Goal: Task Accomplishment & Management: Manage account settings

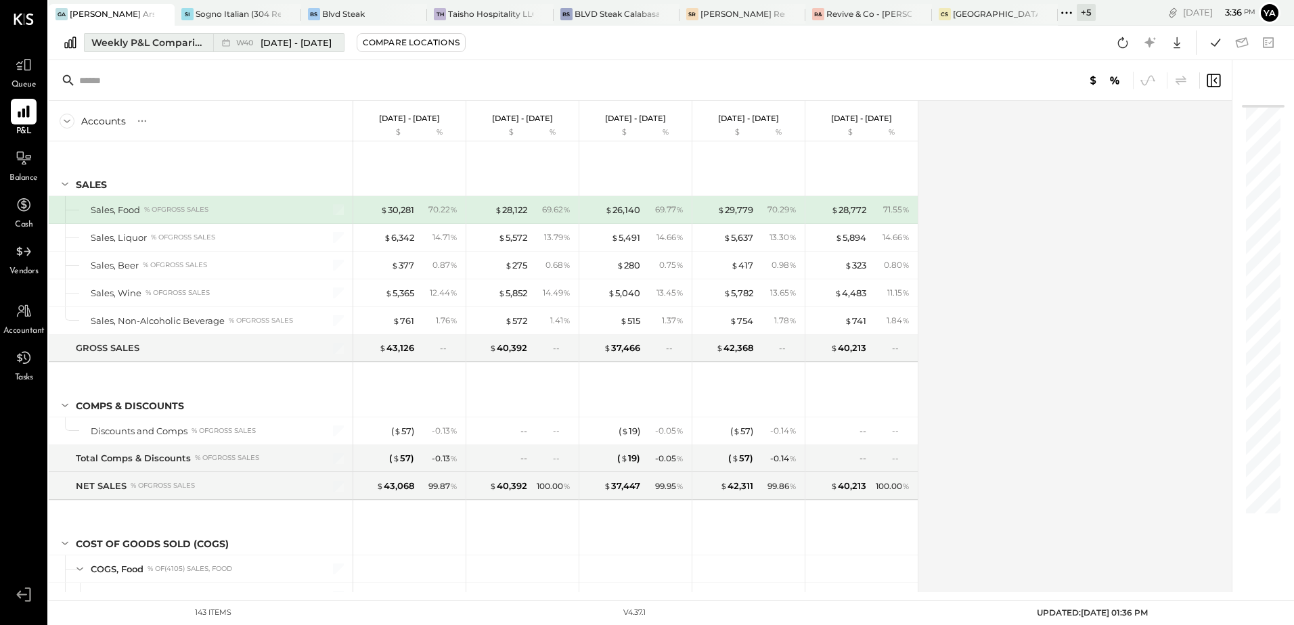
click at [159, 47] on div "Weekly P&L Comparison" at bounding box center [148, 43] width 114 height 14
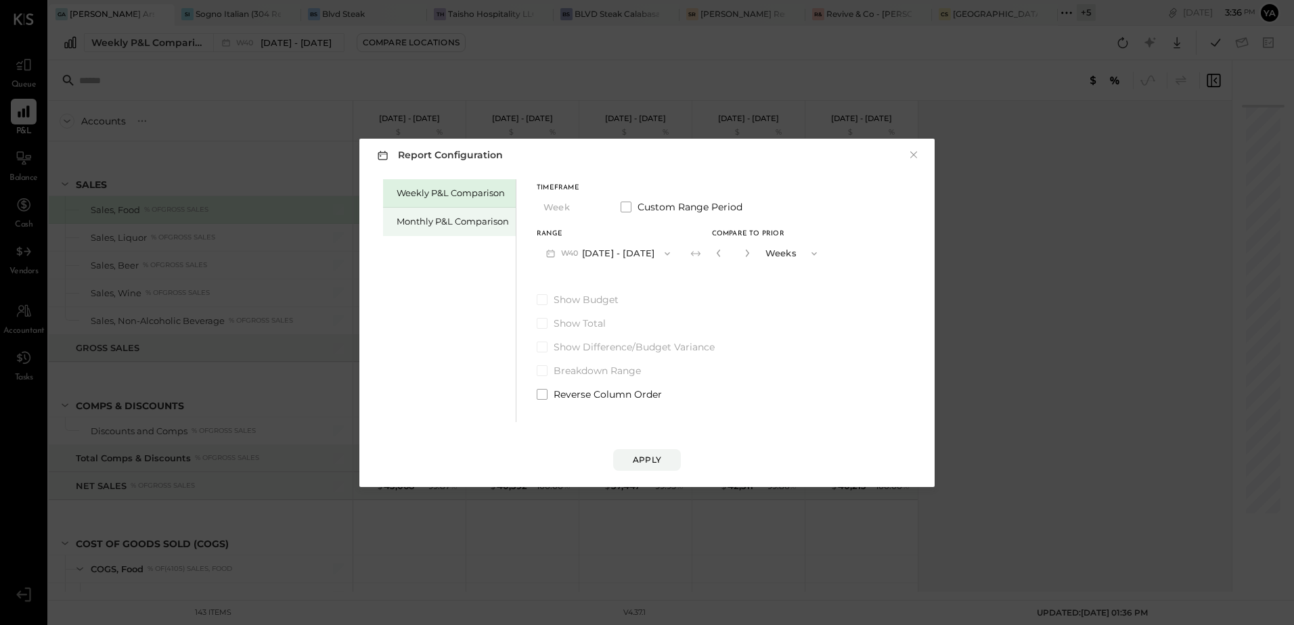
click at [418, 218] on div "Monthly P&L Comparison" at bounding box center [453, 221] width 112 height 13
click at [596, 254] on button "M10 [DATE] - [DATE]" at bounding box center [607, 253] width 141 height 25
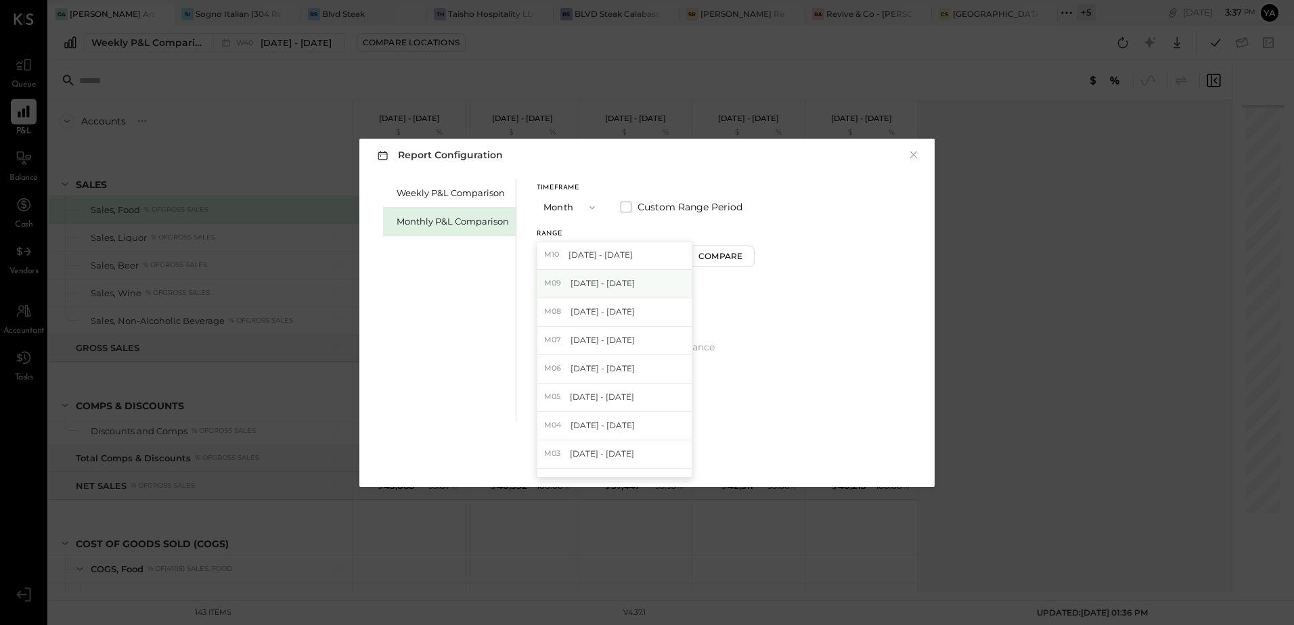
click at [613, 280] on span "[DATE] - [DATE]" at bounding box center [603, 283] width 64 height 12
click at [642, 452] on button "Apply" at bounding box center [647, 460] width 68 height 22
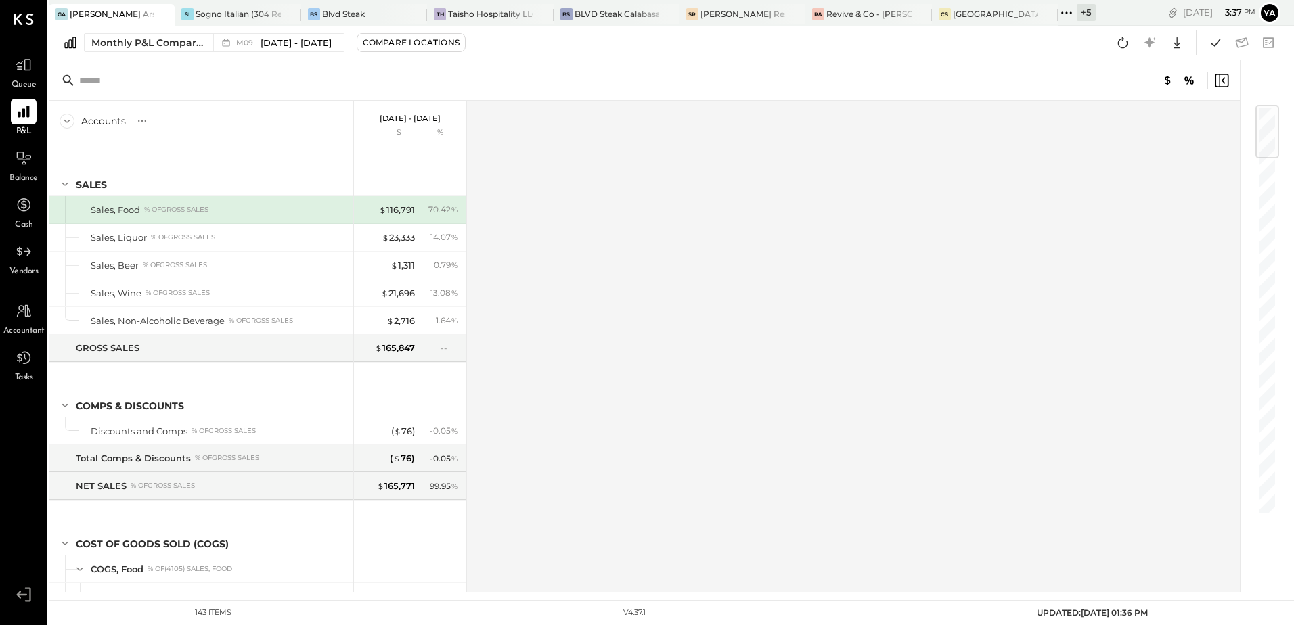
click at [1122, 43] on icon at bounding box center [1123, 43] width 18 height 18
click at [1209, 47] on icon at bounding box center [1216, 43] width 18 height 18
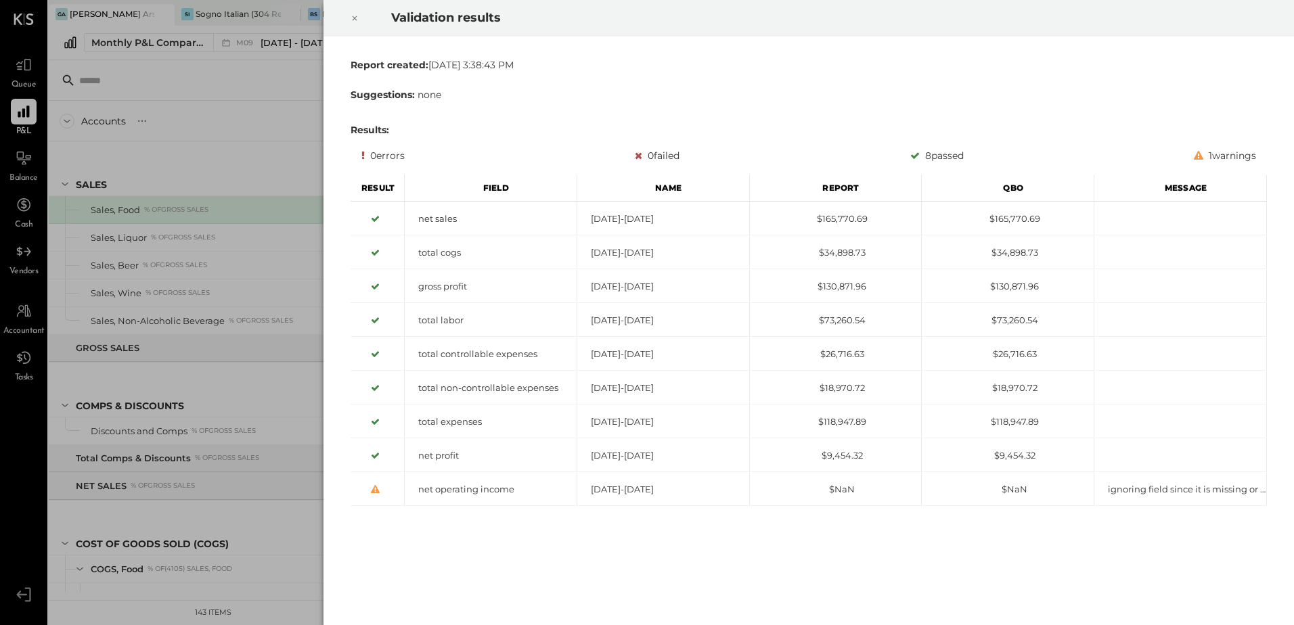
click at [357, 18] on icon at bounding box center [355, 18] width 8 height 16
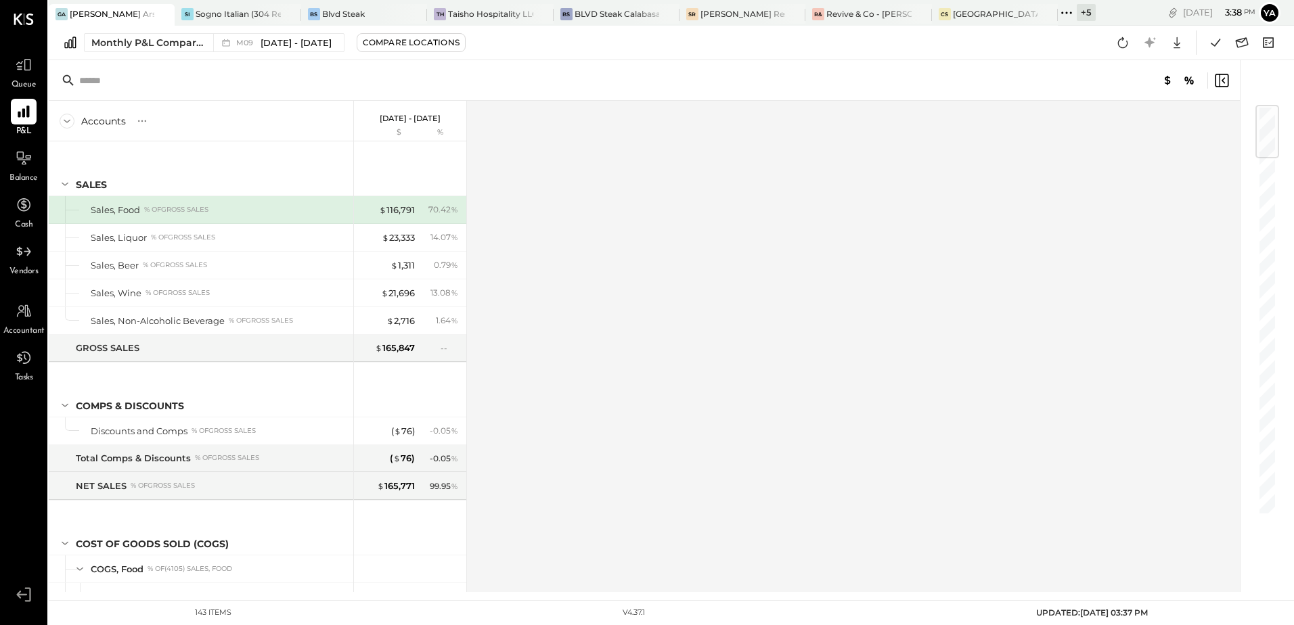
click at [1258, 504] on div at bounding box center [1260, 326] width 41 height 532
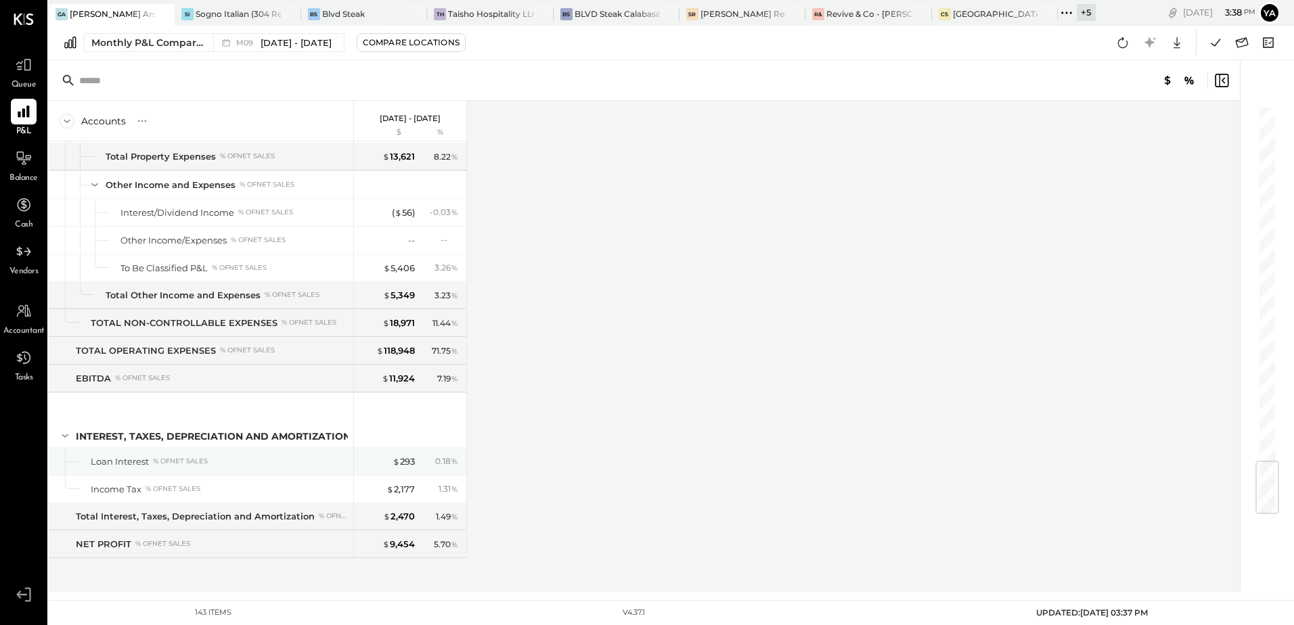
scroll to position [2992, 0]
click at [1239, 41] on icon at bounding box center [1242, 42] width 13 height 10
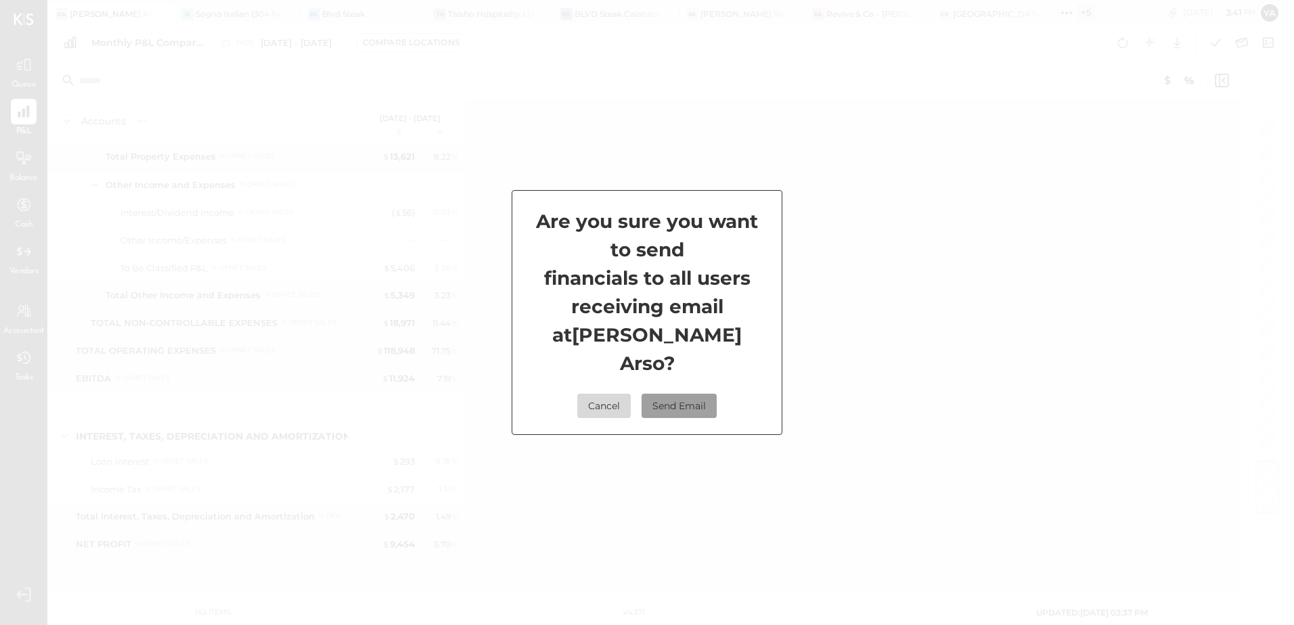
click at [677, 399] on button "Send Email" at bounding box center [679, 406] width 75 height 24
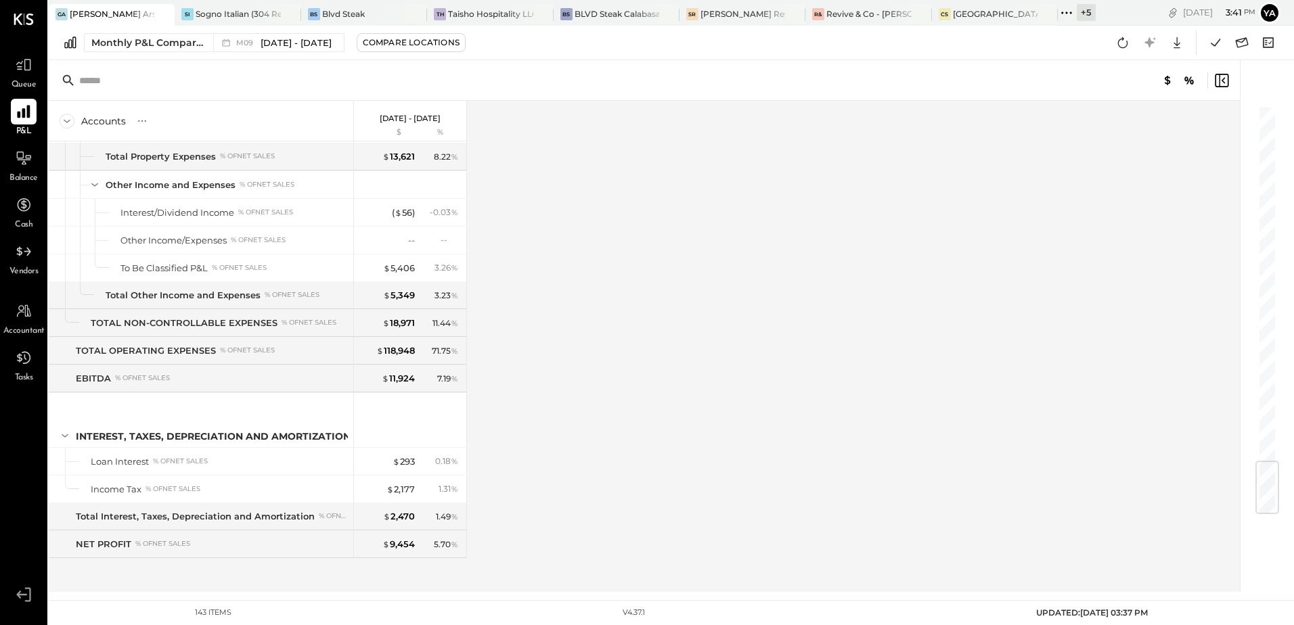
click at [28, 122] on div at bounding box center [24, 112] width 26 height 26
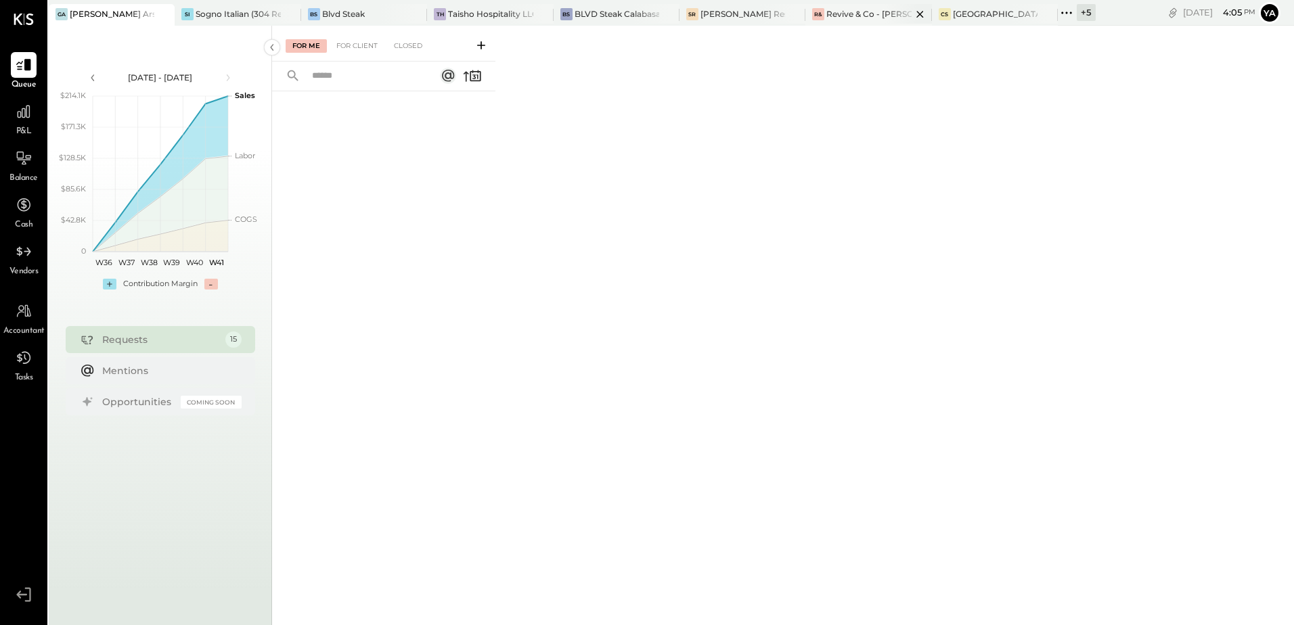
click at [867, 12] on div "Revive & Co - [PERSON_NAME]" at bounding box center [868, 14] width 85 height 12
click at [359, 47] on div "For Client" at bounding box center [357, 46] width 55 height 14
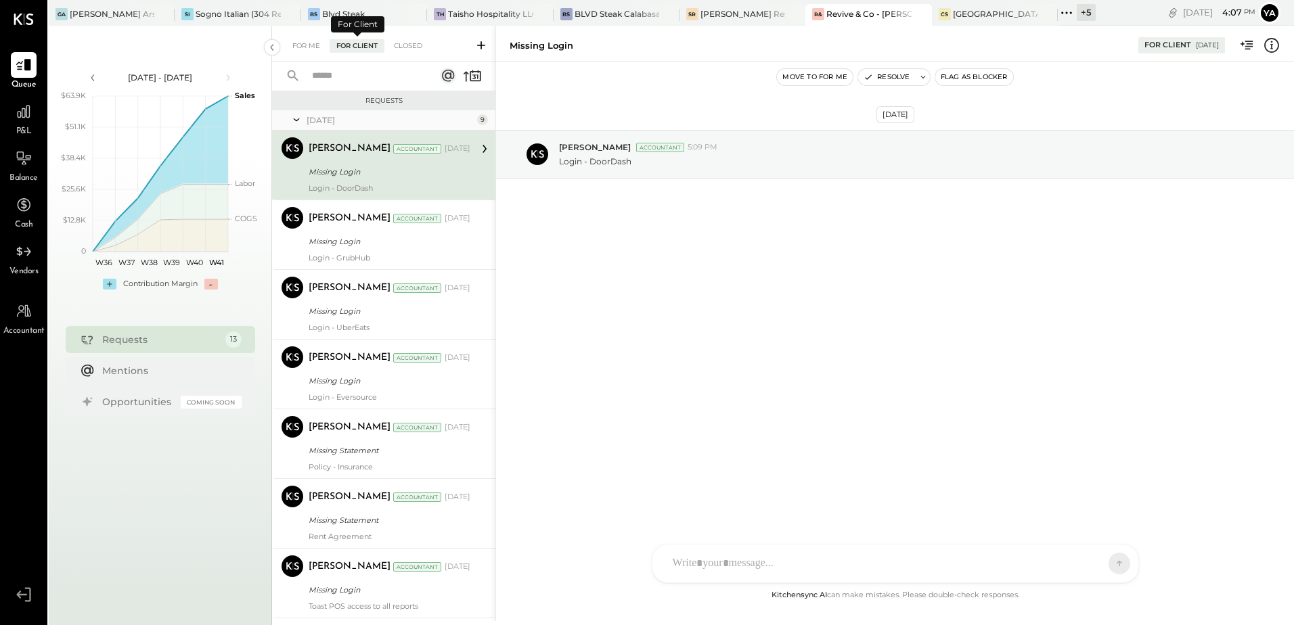
click at [353, 46] on div "For Client" at bounding box center [357, 46] width 55 height 14
click at [472, 75] on icon at bounding box center [472, 75] width 19 height 19
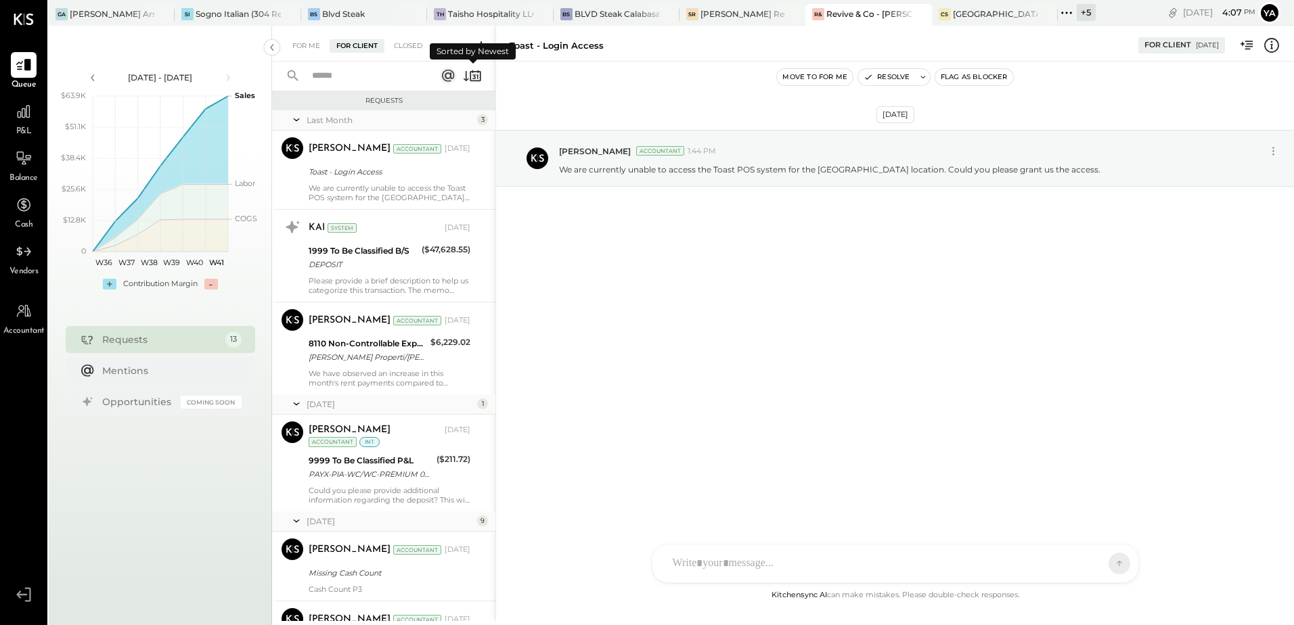
click at [472, 75] on icon at bounding box center [472, 75] width 19 height 19
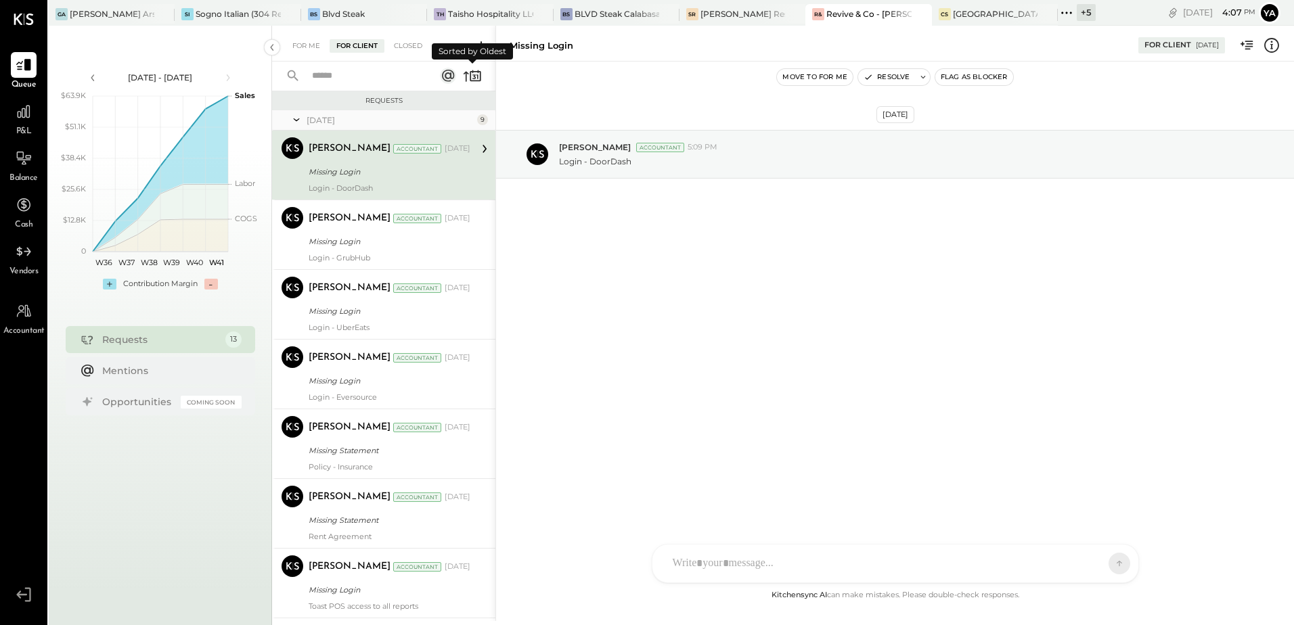
click at [472, 75] on icon at bounding box center [472, 75] width 19 height 19
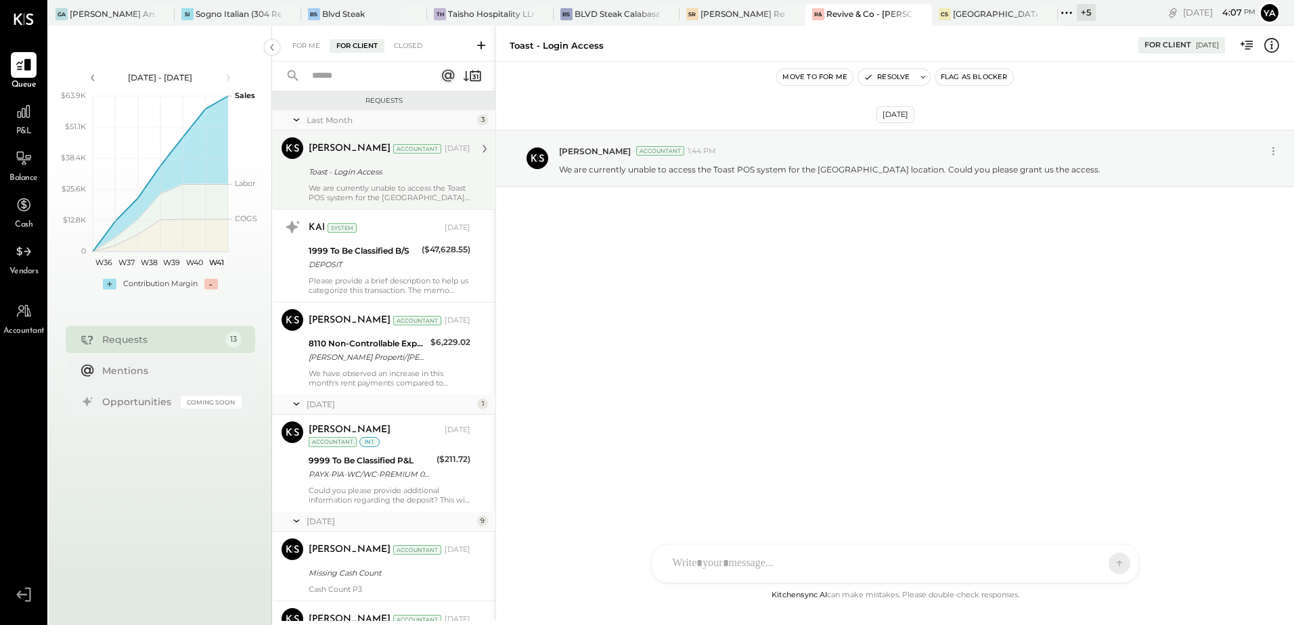
click at [428, 158] on div "Yasin Shabhai Accountant Sep 29, 2025" at bounding box center [390, 148] width 162 height 23
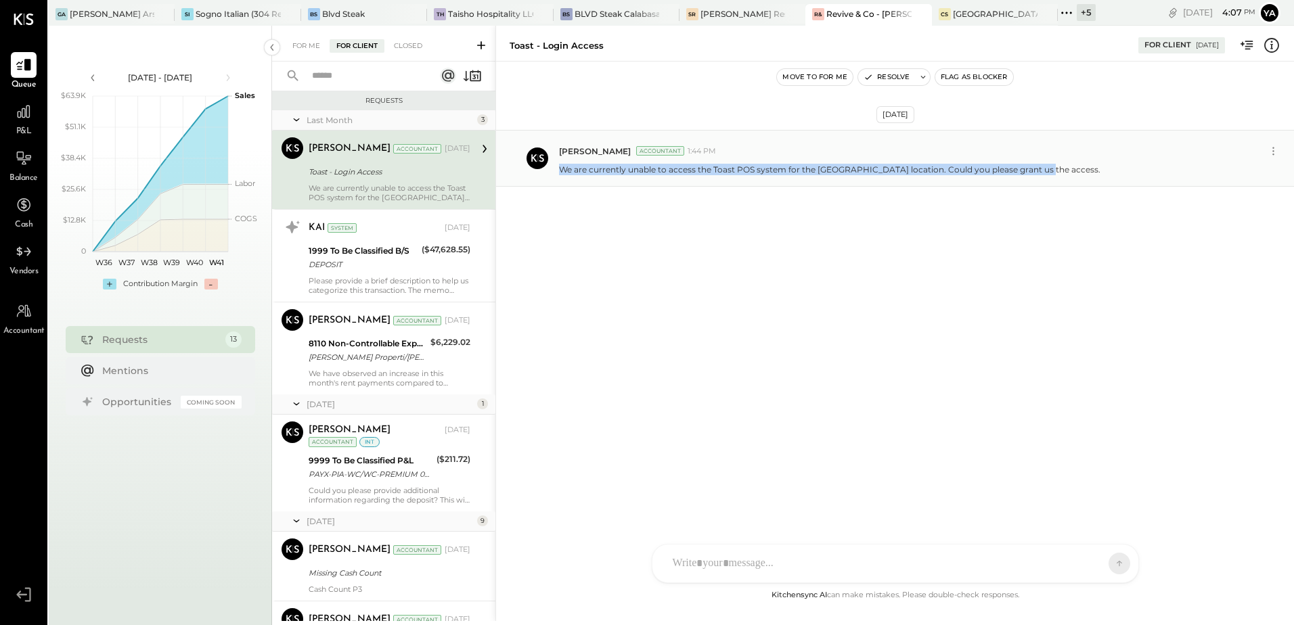
drag, startPoint x: 555, startPoint y: 175, endPoint x: 1035, endPoint y: 181, distance: 479.9
click at [1035, 181] on div "Yasin Shabhai Accountant 1:44 PM We are currently unable to access the Toast PO…" at bounding box center [895, 158] width 798 height 57
click at [747, 359] on div "Sep 29th, 2025 Yasin Shabhai Accountant 1:44 PM We are currently unable to acce…" at bounding box center [895, 325] width 798 height 526
click at [480, 79] on icon at bounding box center [475, 76] width 11 height 10
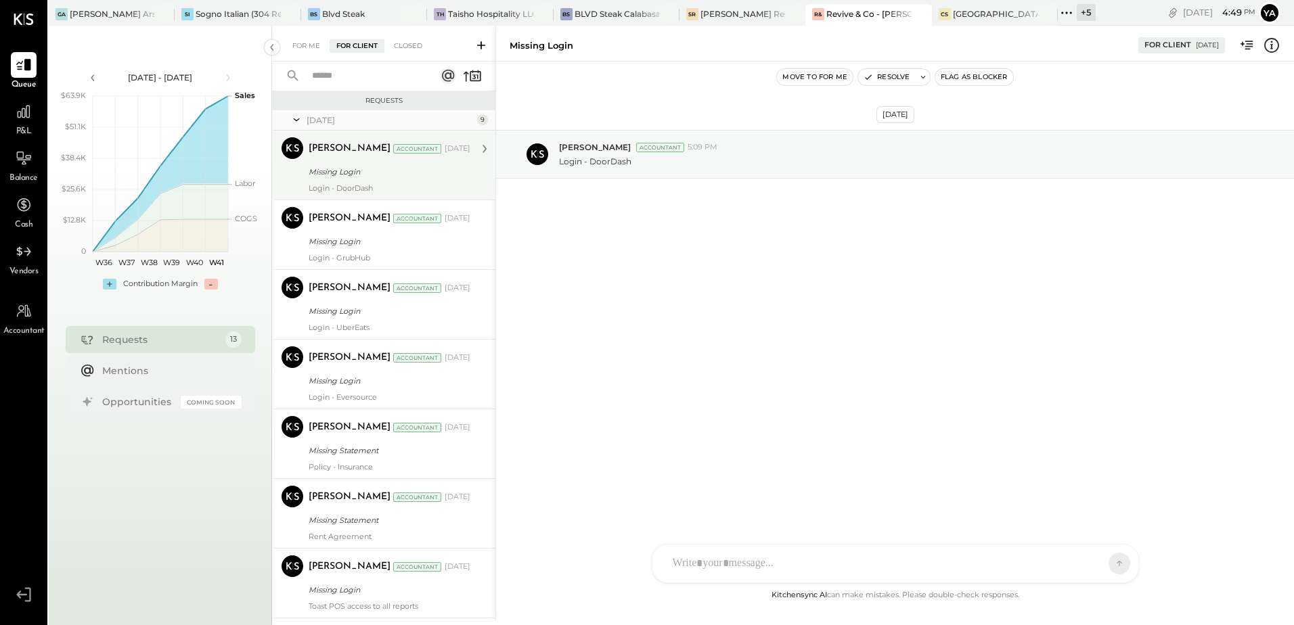
click at [421, 181] on div "Tarang Padia Accountant Feb 07, 2025 Missing Login Login - DoorDash" at bounding box center [390, 164] width 162 height 55
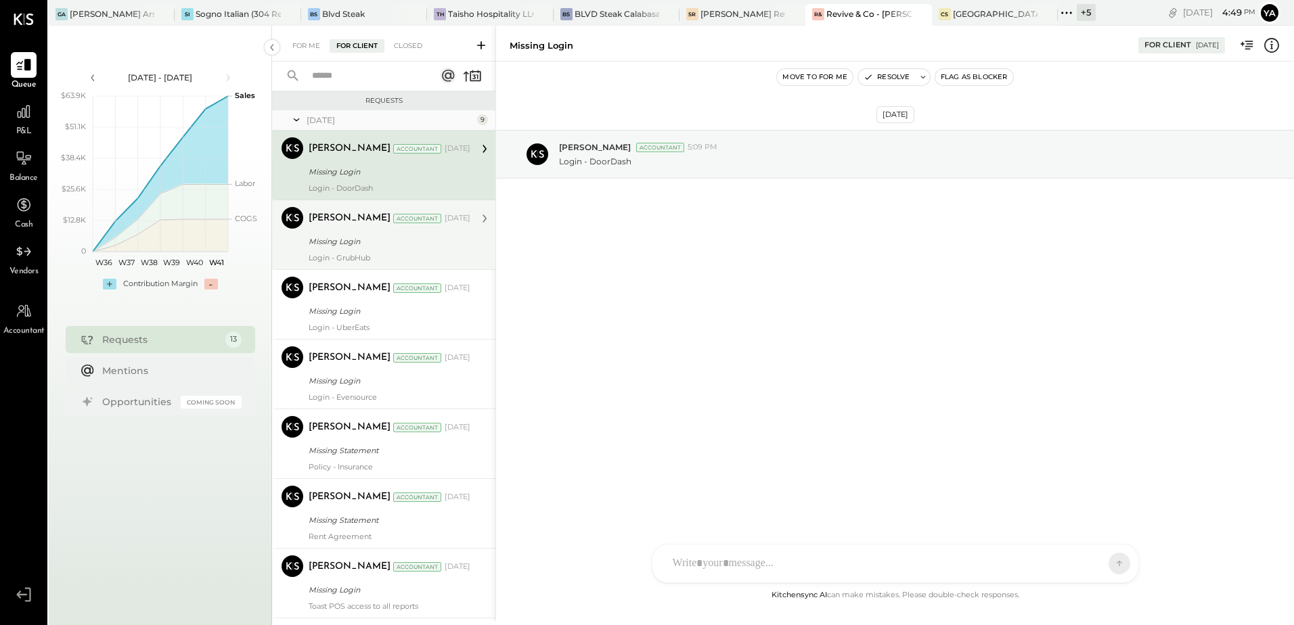
click at [416, 245] on div "Missing Login" at bounding box center [388, 242] width 158 height 14
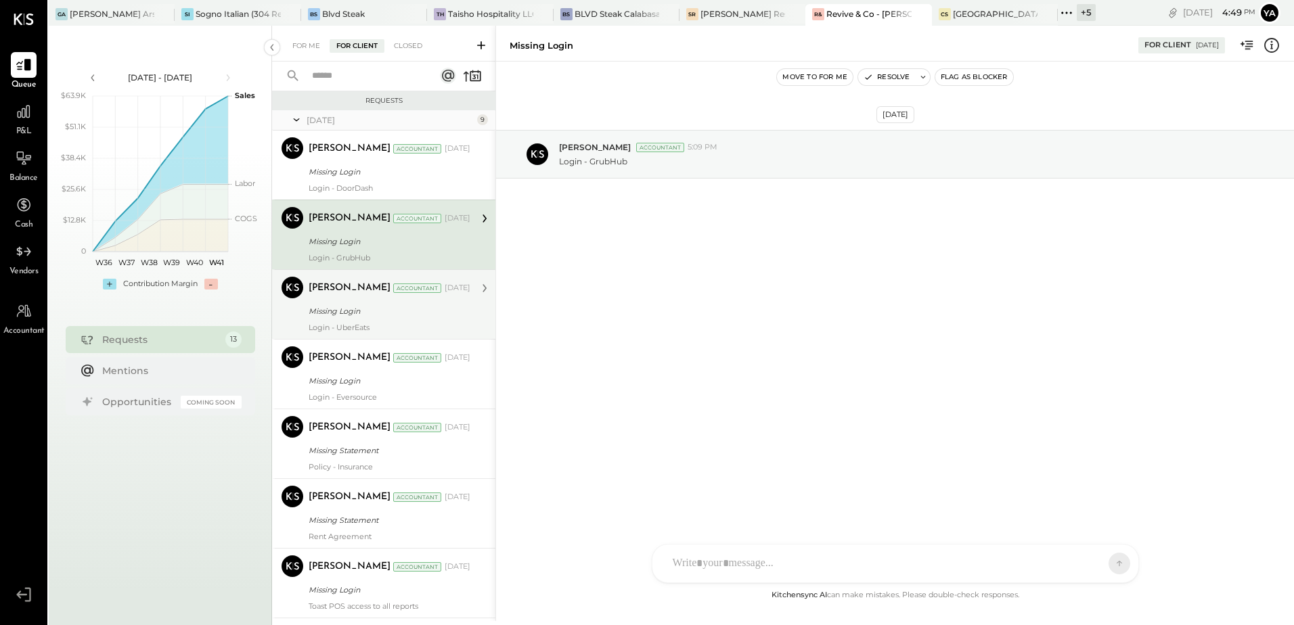
click at [406, 321] on div "Tarang Padia Accountant Feb 07, 2025 Missing Login Login - UberEats" at bounding box center [390, 304] width 162 height 55
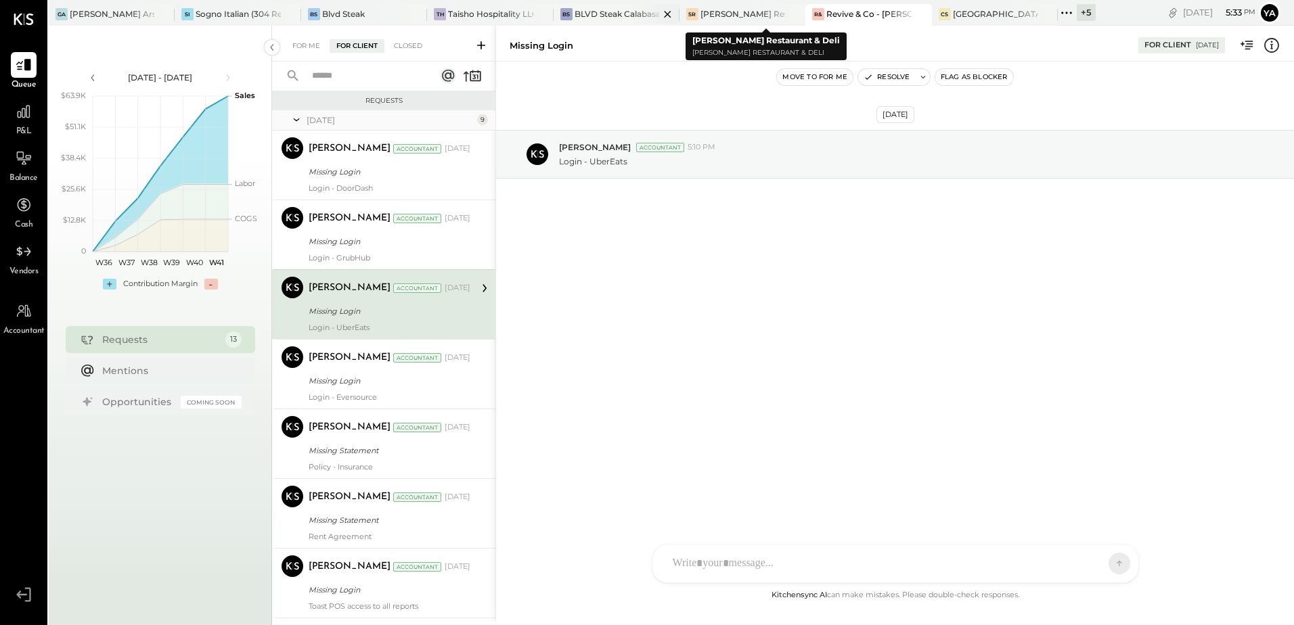
click at [629, 11] on div "BLVD Steak Calabasas" at bounding box center [617, 14] width 85 height 12
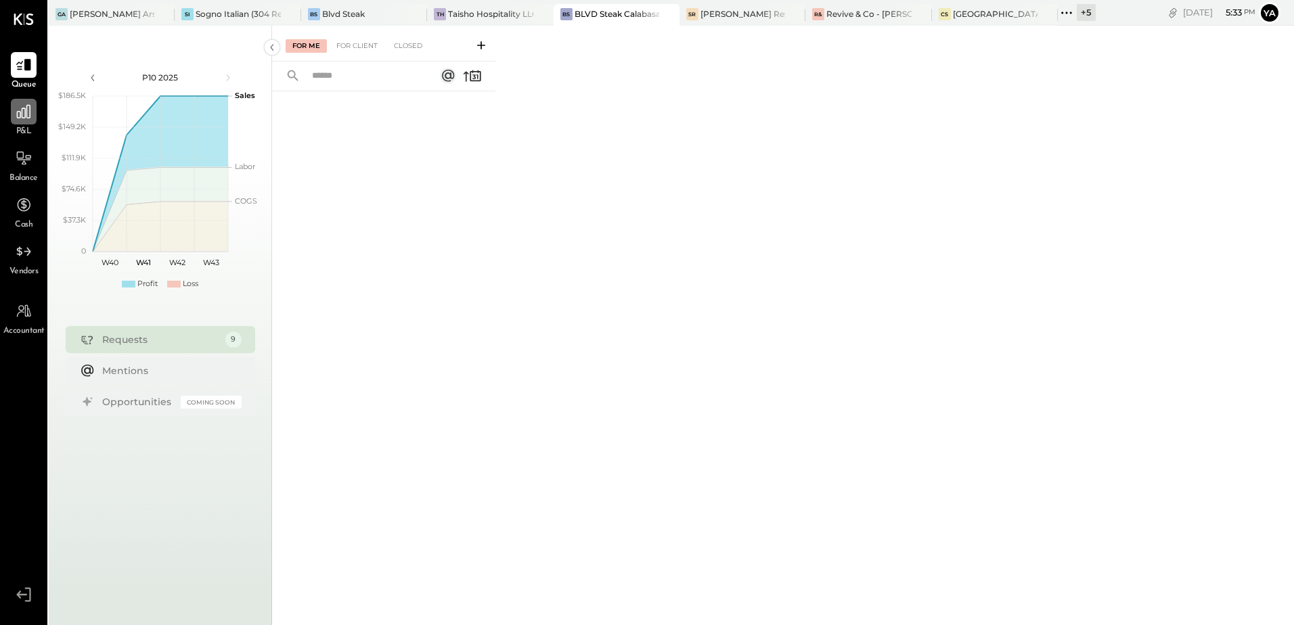
click at [25, 118] on icon at bounding box center [24, 112] width 14 height 14
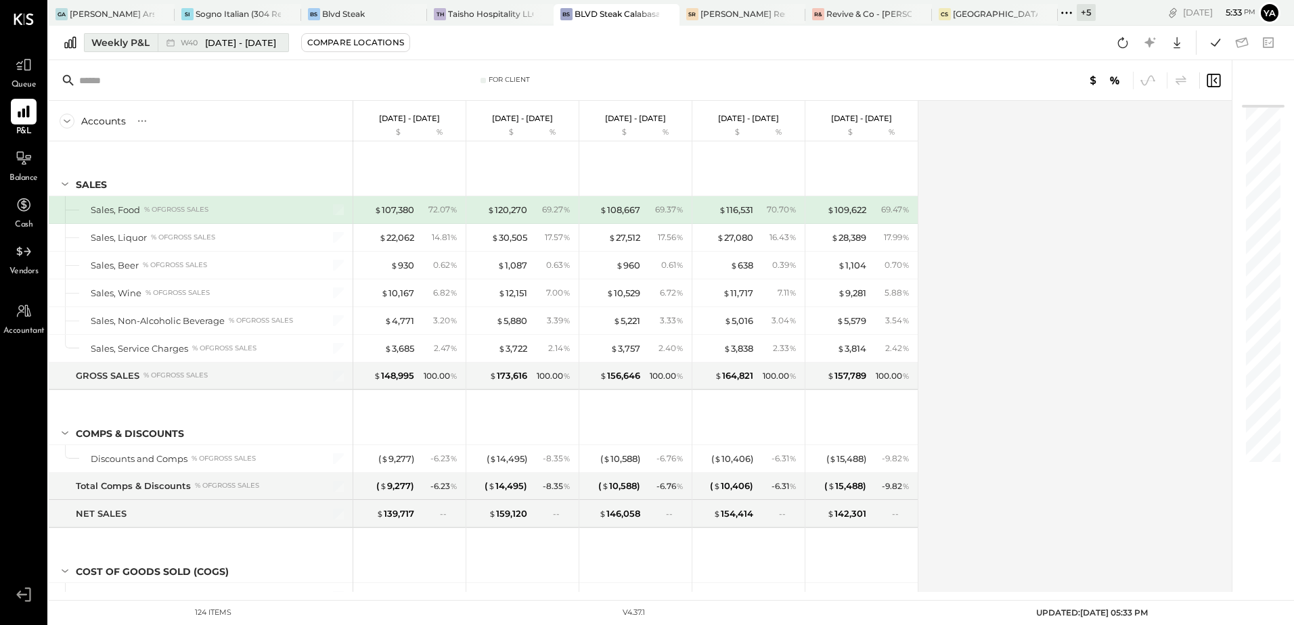
click at [143, 43] on div "Weekly P&L" at bounding box center [120, 43] width 58 height 14
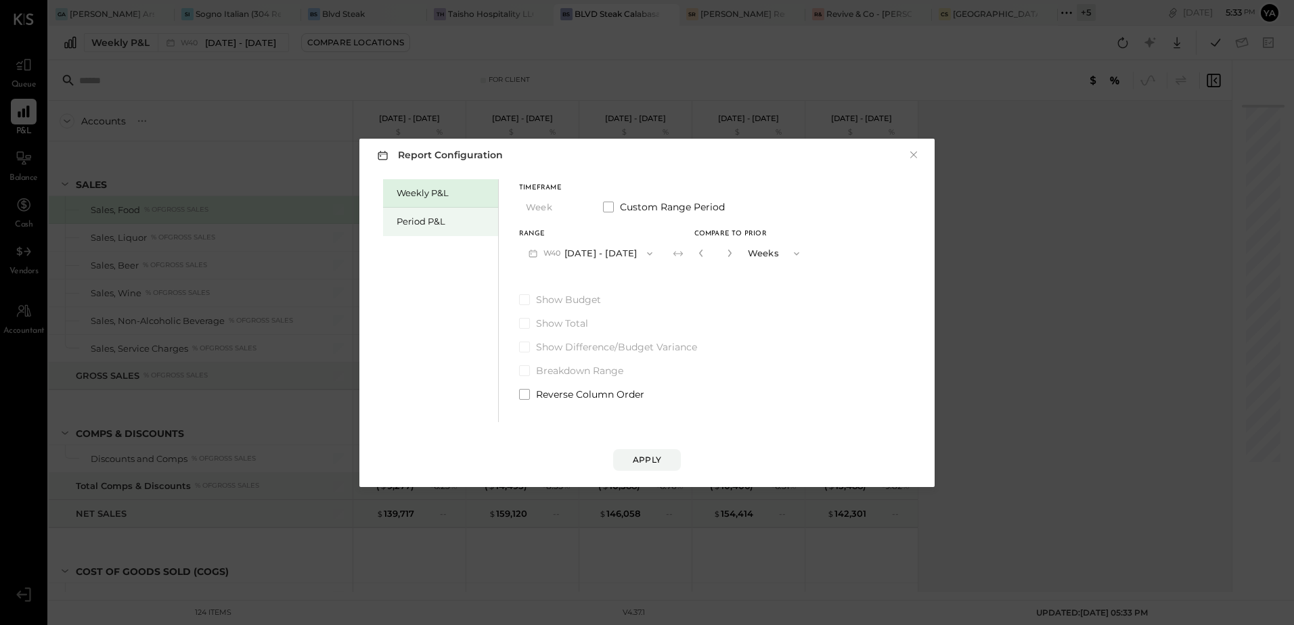
click at [435, 218] on div "Period P&L" at bounding box center [444, 221] width 95 height 13
click at [606, 248] on button "P10 Sep 29 - Oct 26, 2025" at bounding box center [588, 253] width 139 height 25
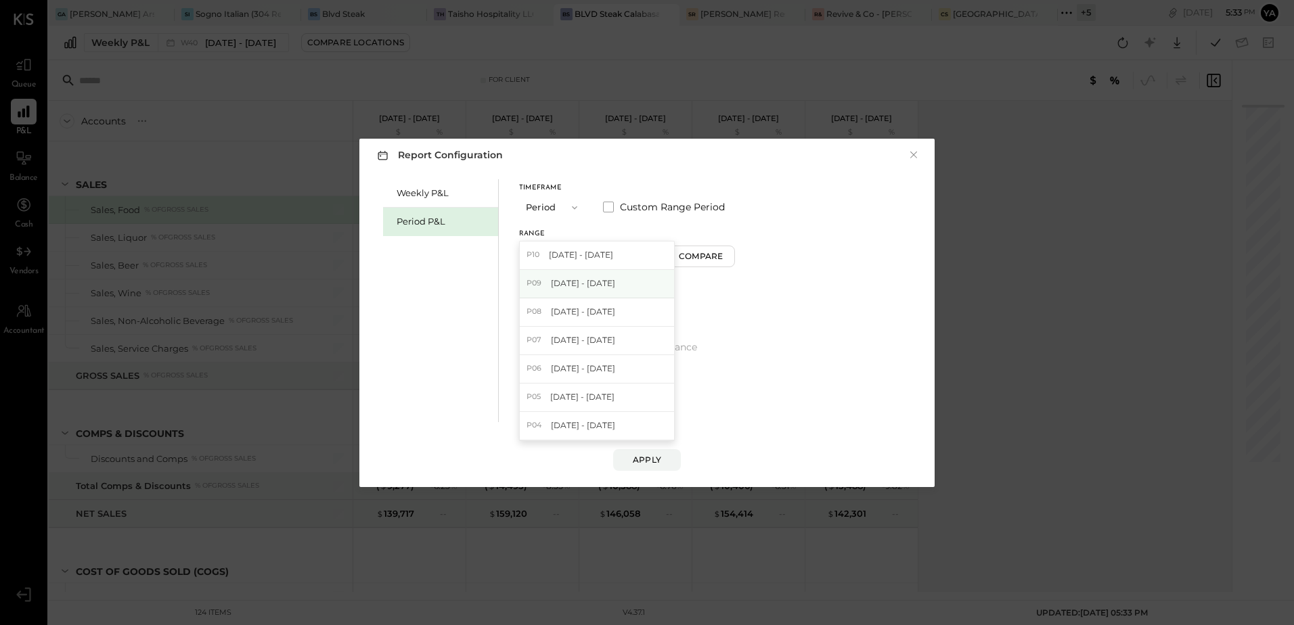
click at [642, 288] on div "P09 Aug 25 - Sep 28, 2025" at bounding box center [597, 284] width 154 height 28
click at [639, 253] on button "P09 Aug 25 - Sep 28, 2025" at bounding box center [589, 253] width 141 height 25
click at [615, 283] on span "Aug 25 - Sep 28, 2025" at bounding box center [583, 283] width 64 height 12
click at [648, 458] on div "Apply" at bounding box center [647, 460] width 28 height 12
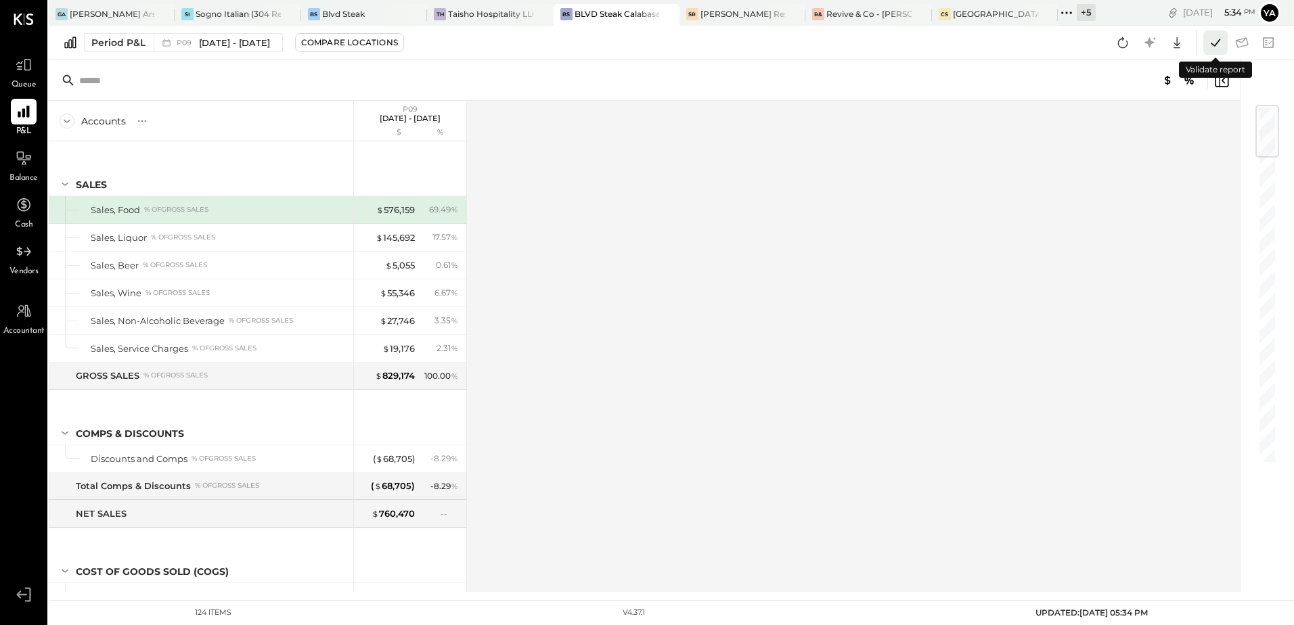
click at [1217, 42] on icon at bounding box center [1216, 43] width 18 height 18
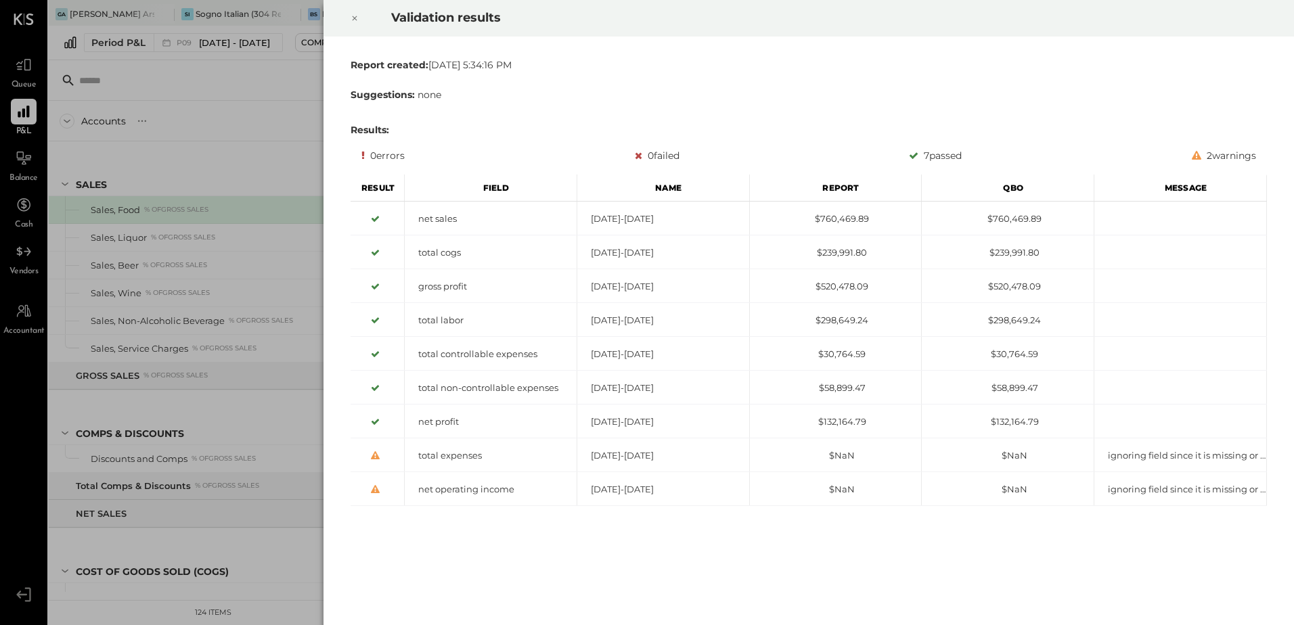
click at [357, 18] on icon at bounding box center [355, 18] width 8 height 16
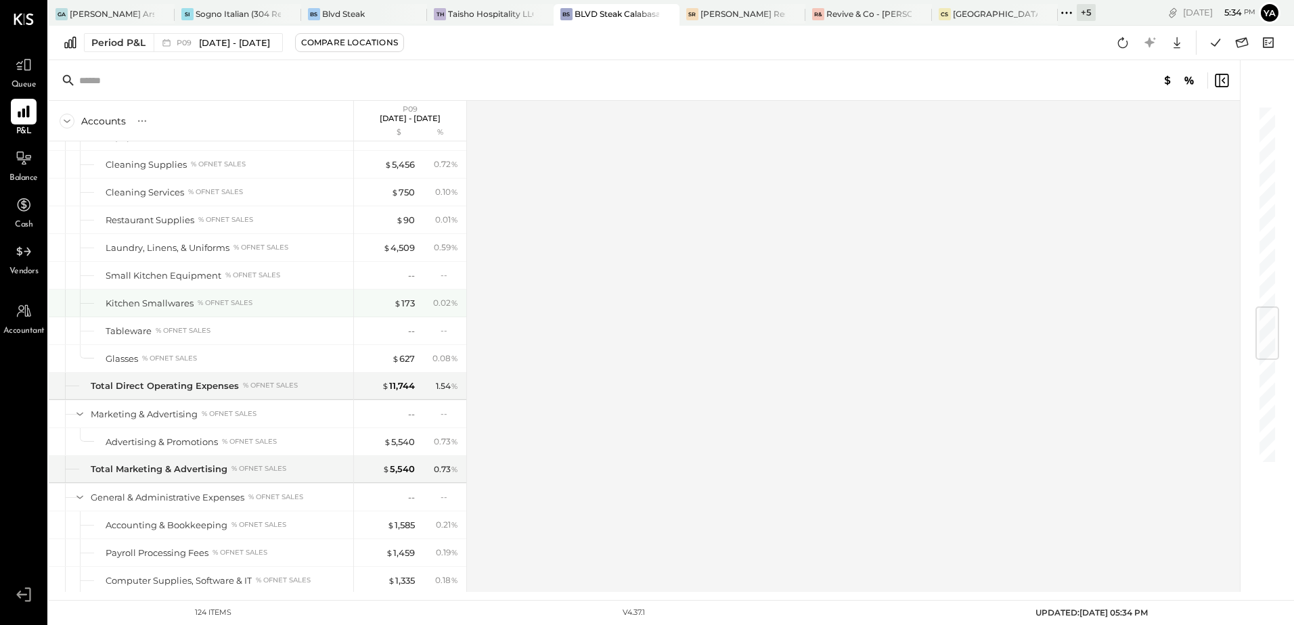
scroll to position [1384, 0]
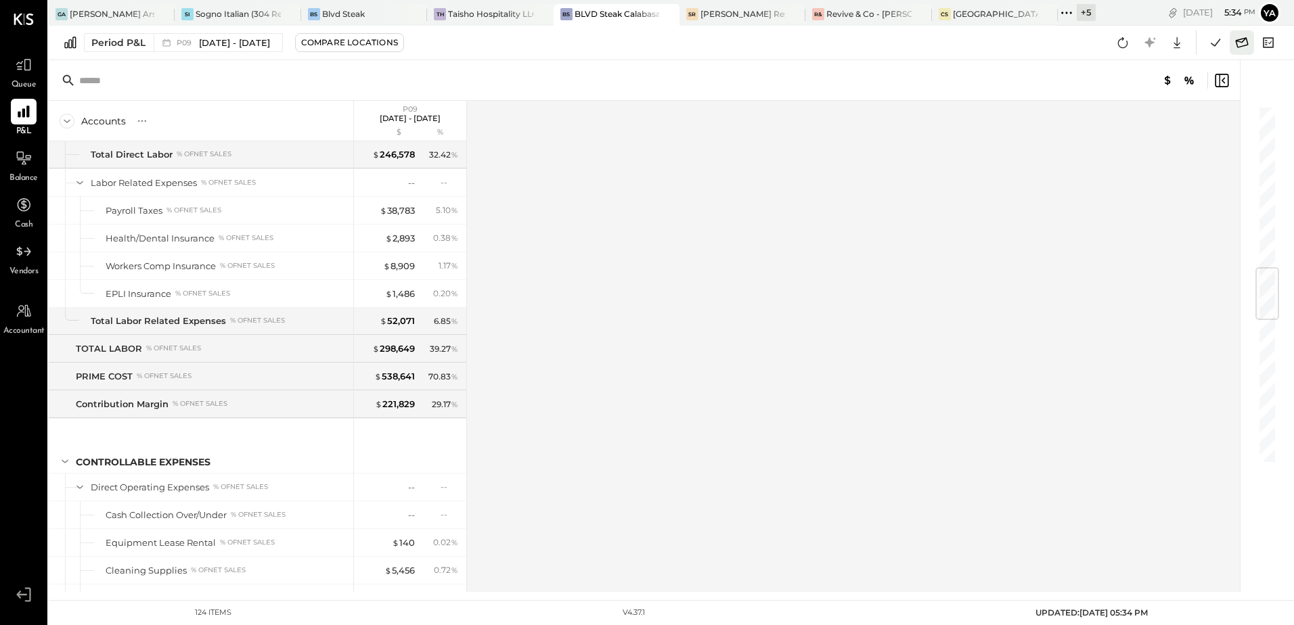
click at [1241, 45] on icon at bounding box center [1242, 43] width 18 height 18
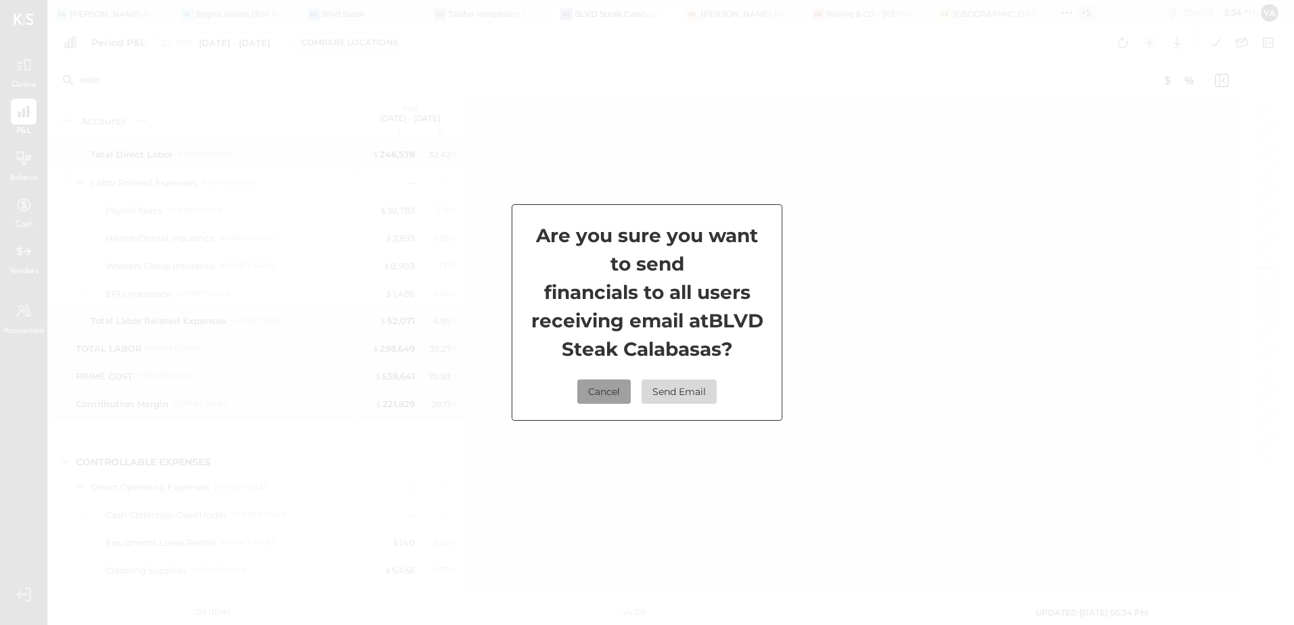
click at [604, 397] on button "Cancel" at bounding box center [603, 392] width 53 height 24
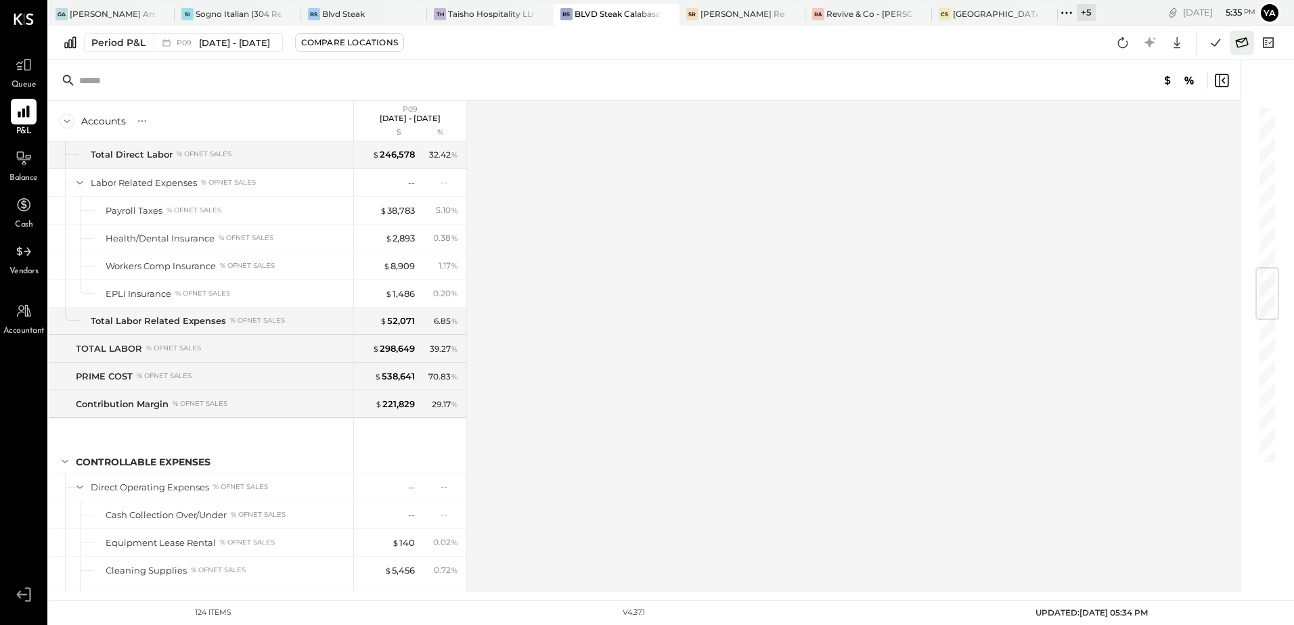
click at [1240, 49] on icon at bounding box center [1242, 43] width 18 height 18
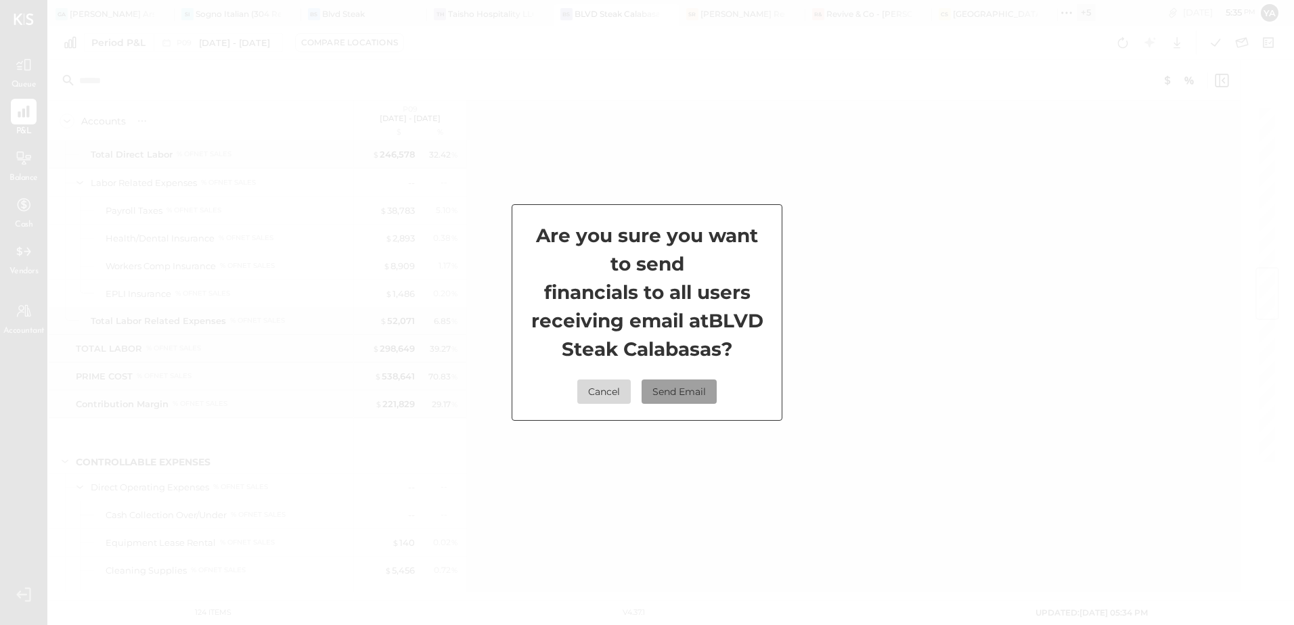
click at [701, 392] on button "Send Email" at bounding box center [679, 392] width 75 height 24
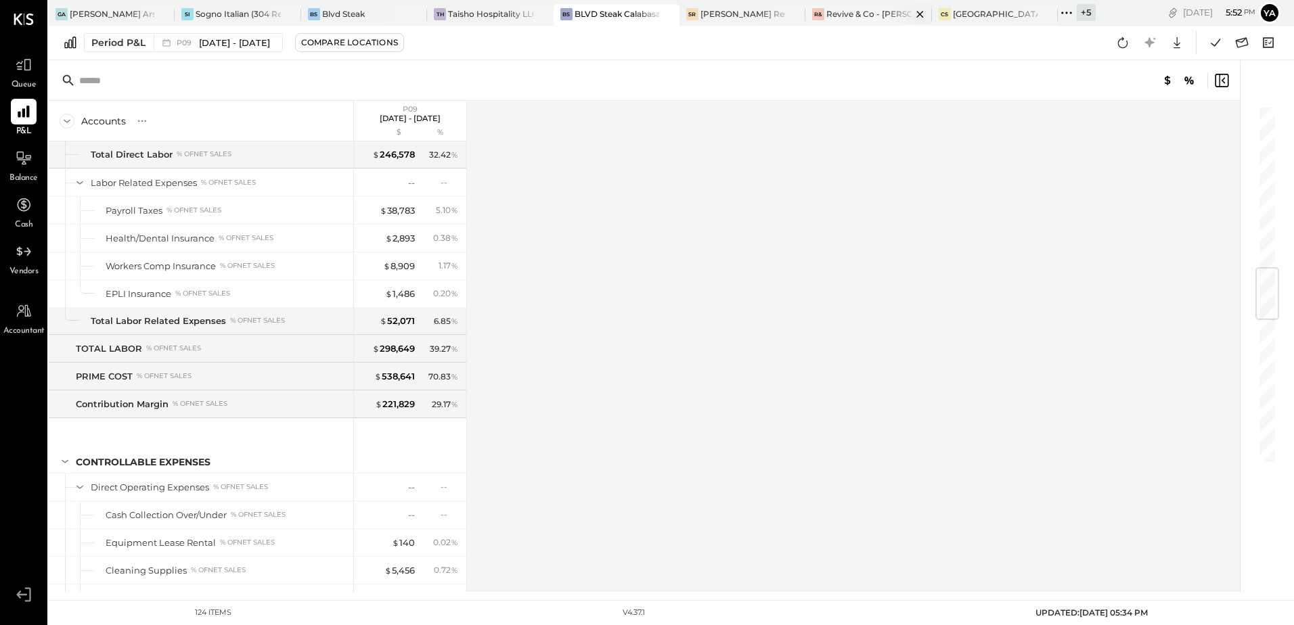
click at [870, 9] on div "Revive & Co - [PERSON_NAME]" at bounding box center [868, 14] width 85 height 12
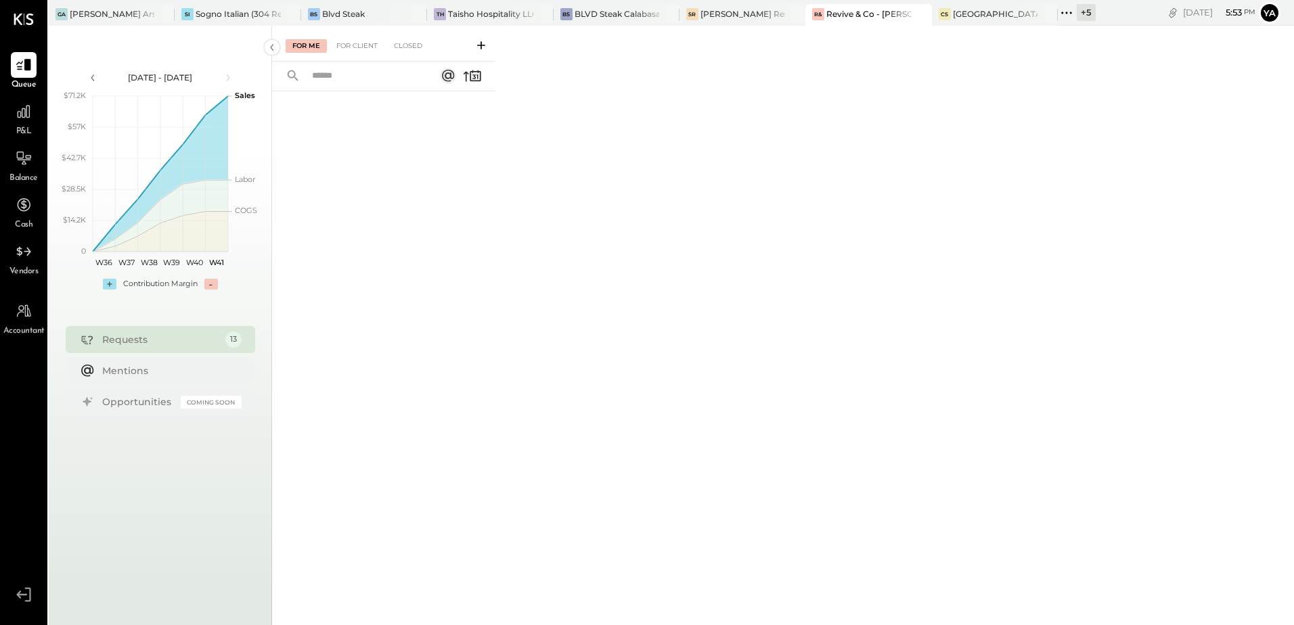
click at [1071, 18] on icon at bounding box center [1067, 13] width 18 height 18
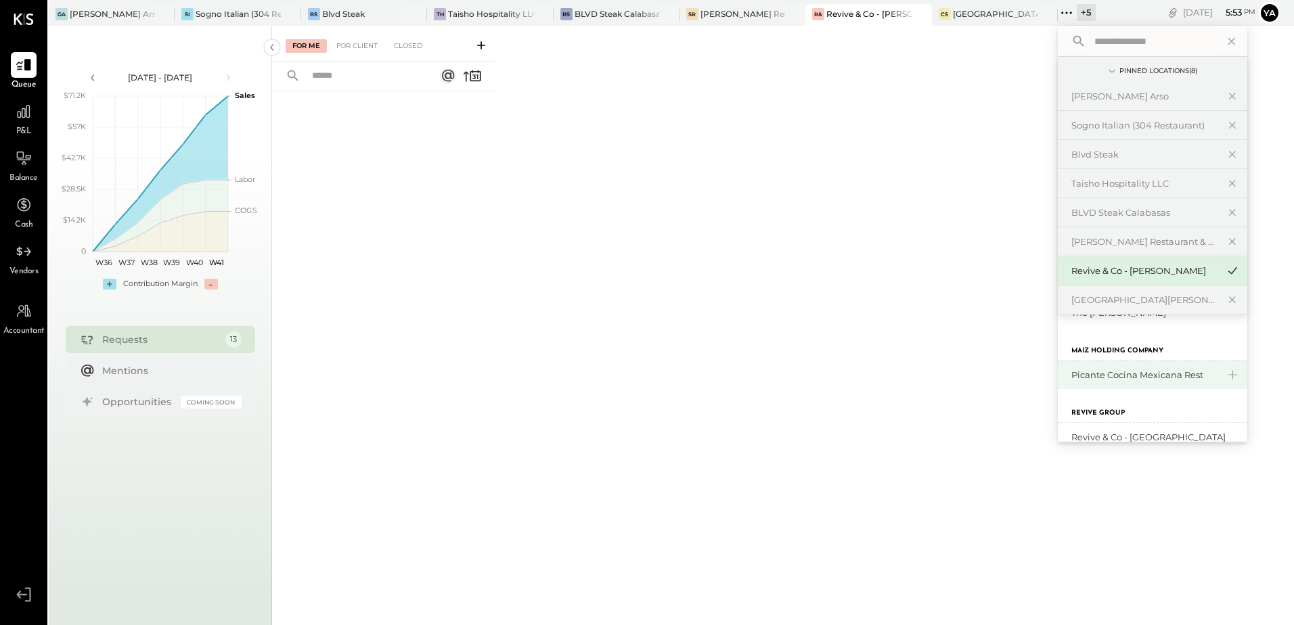
scroll to position [194, 0]
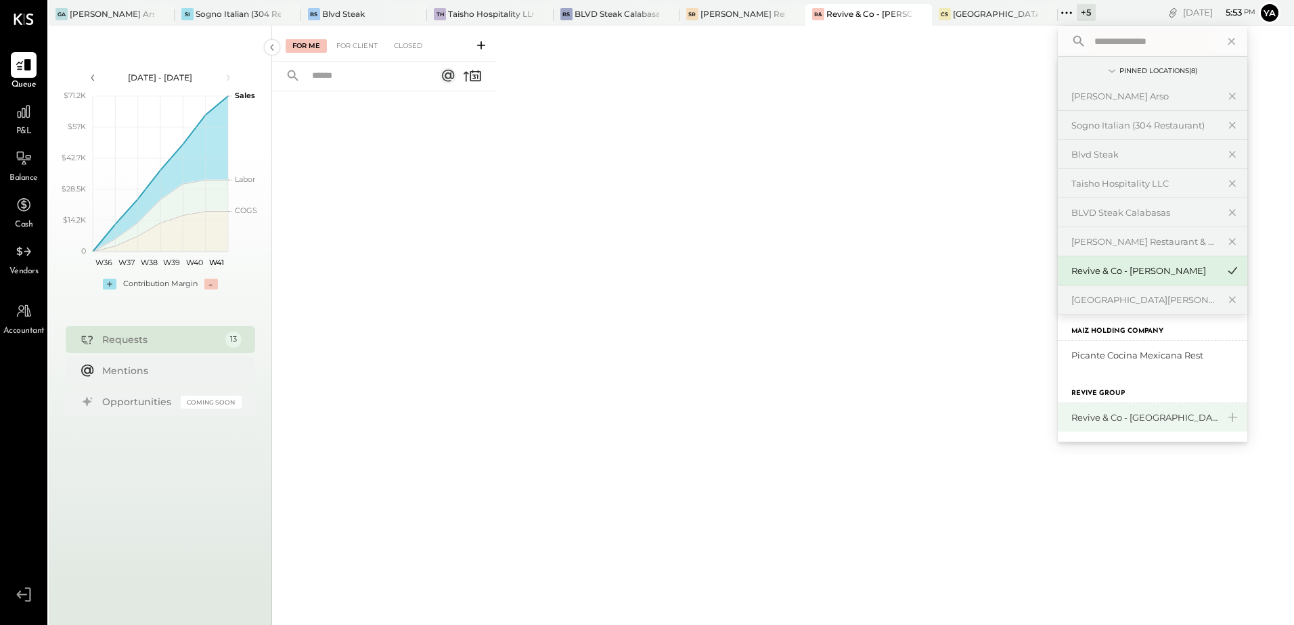
click at [1157, 413] on div "Revive & Co - [GEOGRAPHIC_DATA]" at bounding box center [1144, 418] width 146 height 13
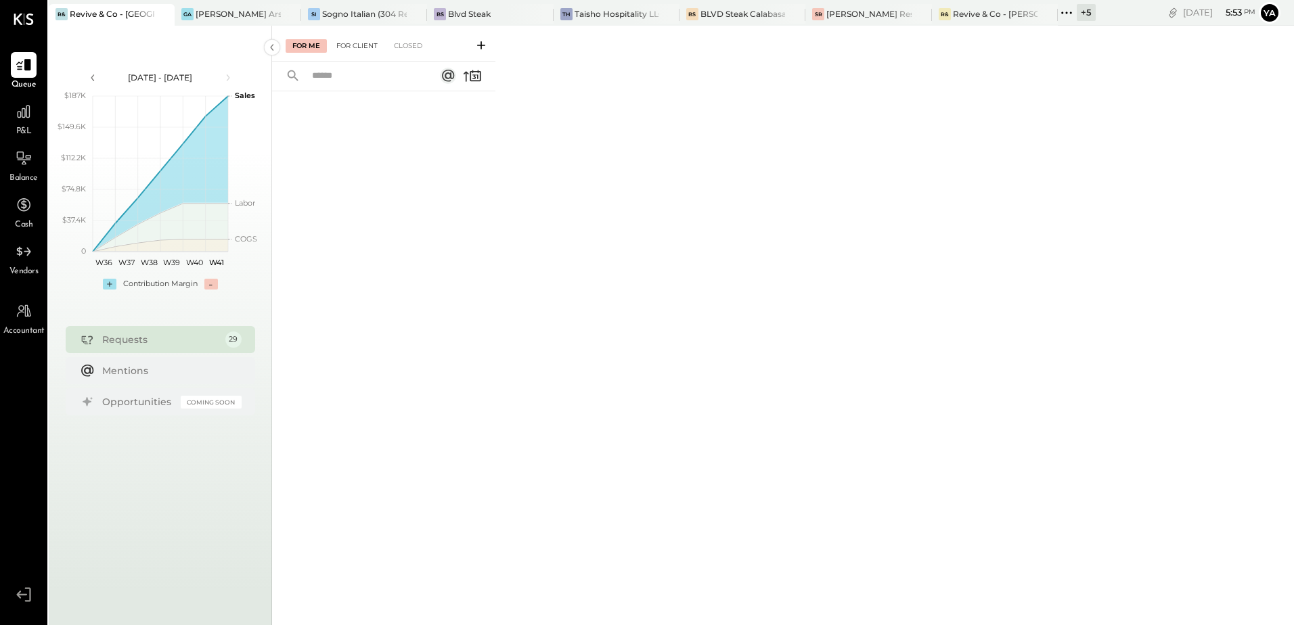
click at [365, 48] on div "For Client" at bounding box center [357, 46] width 55 height 14
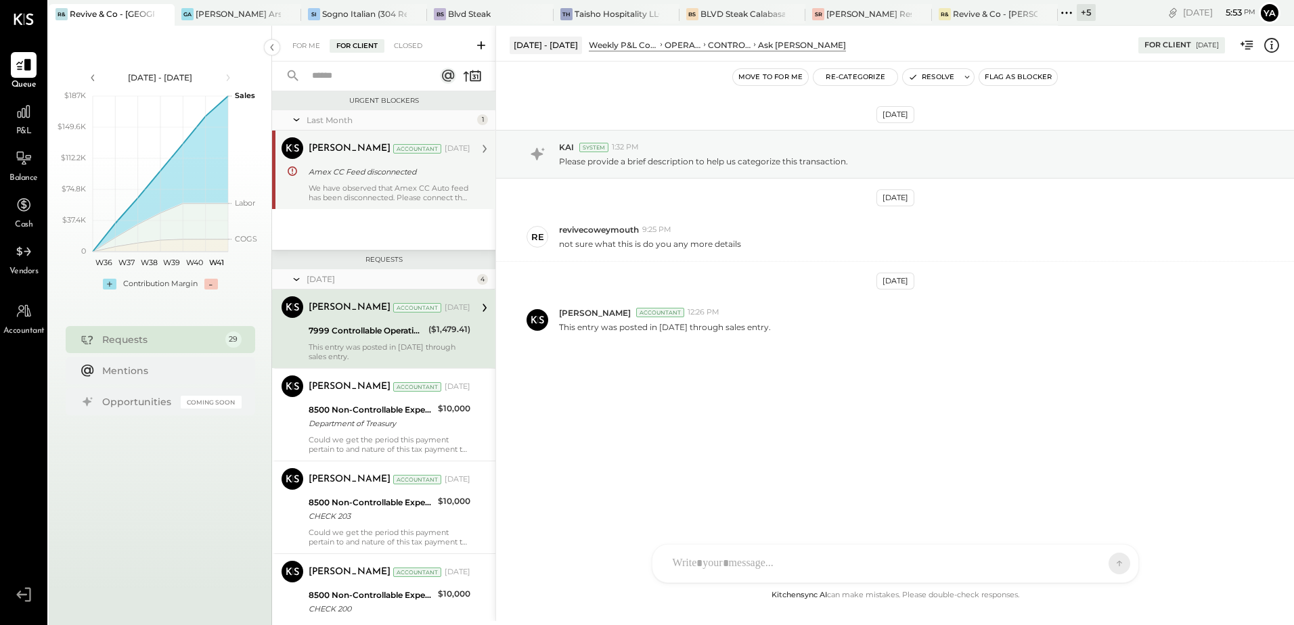
click at [363, 205] on div "Yasin Shabhai Accountant Yasin Shabhai Accountant Sep 10, 2025 Amex CC Feed dis…" at bounding box center [383, 170] width 223 height 79
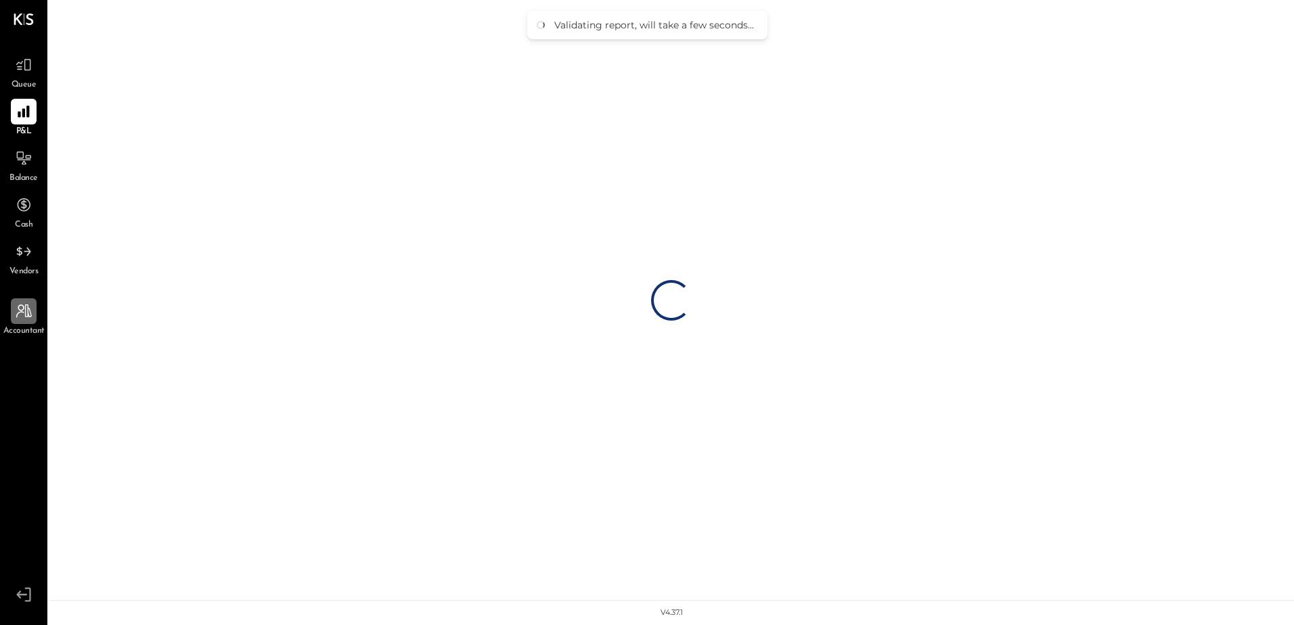
click at [30, 316] on icon at bounding box center [24, 312] width 18 height 18
select select "**"
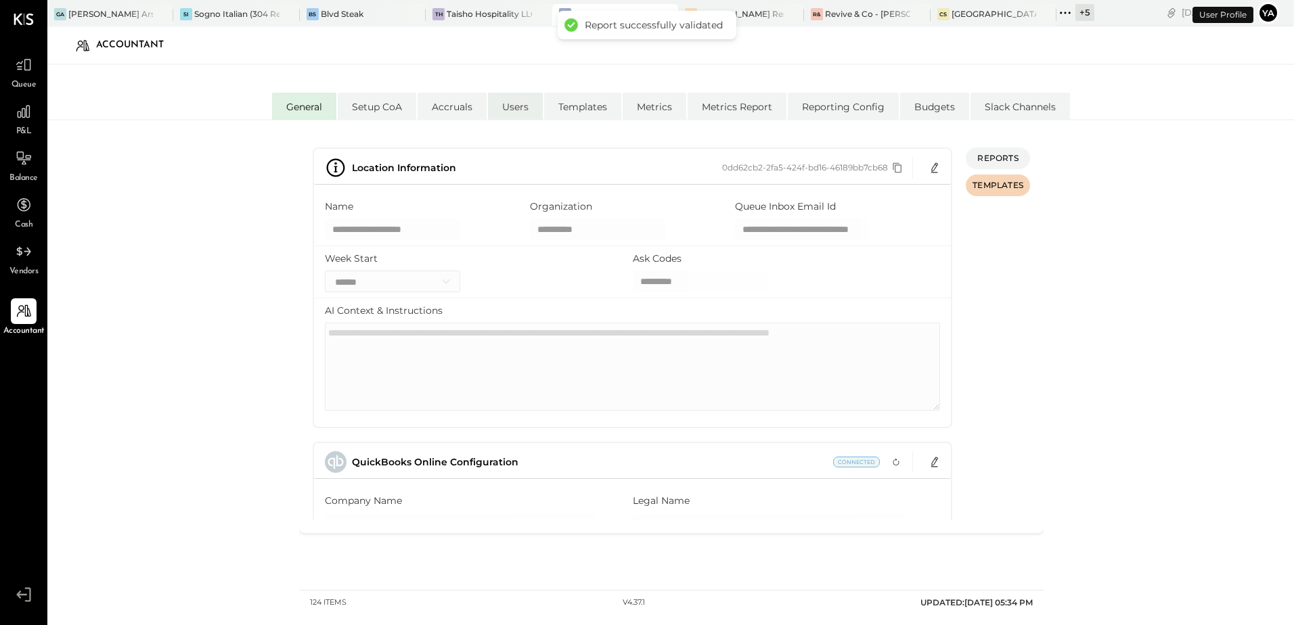
click at [515, 105] on li "Users" at bounding box center [515, 106] width 55 height 27
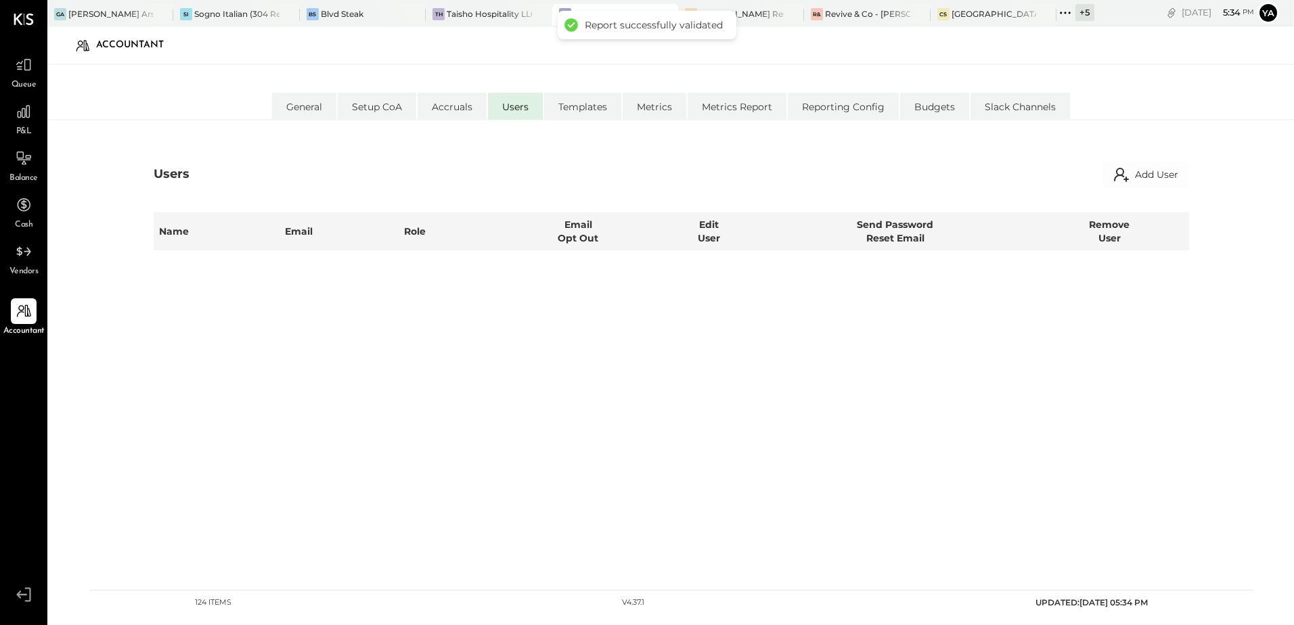
select select "**********"
select select "*****"
select select "**********"
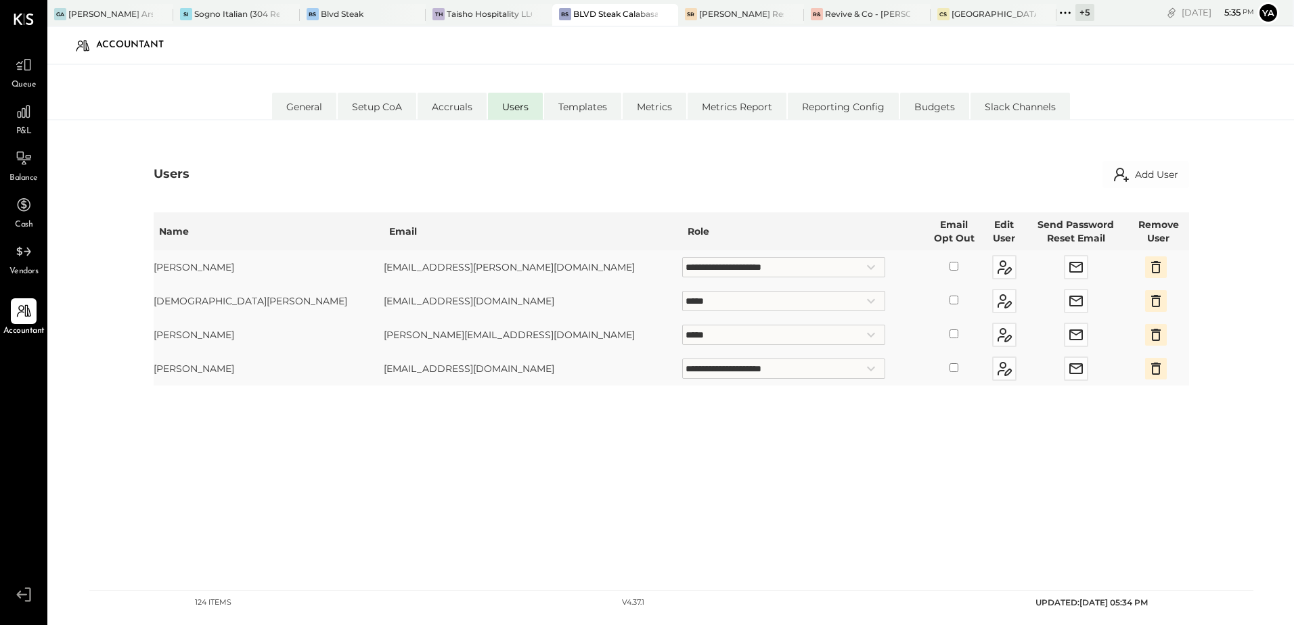
click at [784, 443] on div "**********" at bounding box center [672, 389] width 1036 height 375
